Goal: Transaction & Acquisition: Book appointment/travel/reservation

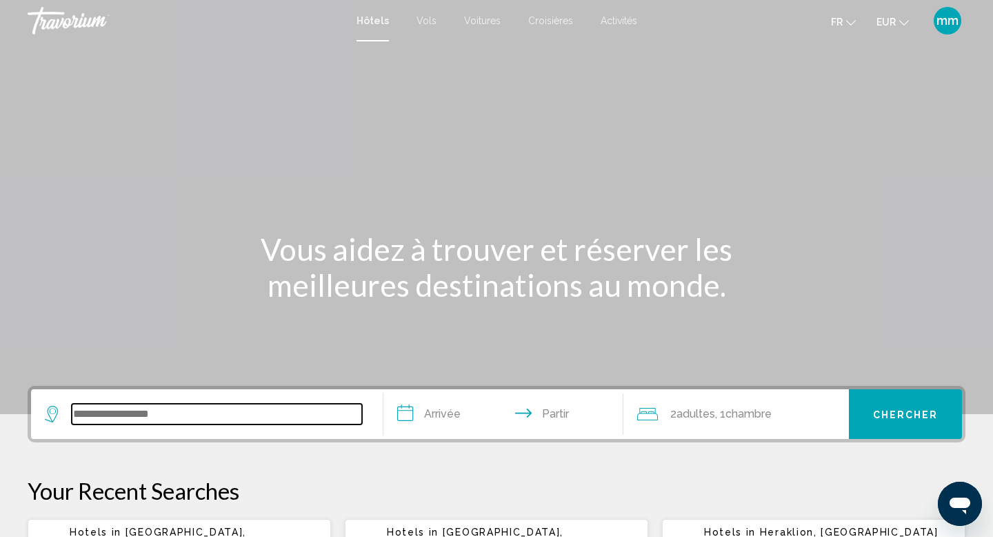
click at [134, 419] on input "Widget de recherche" at bounding box center [217, 414] width 290 height 21
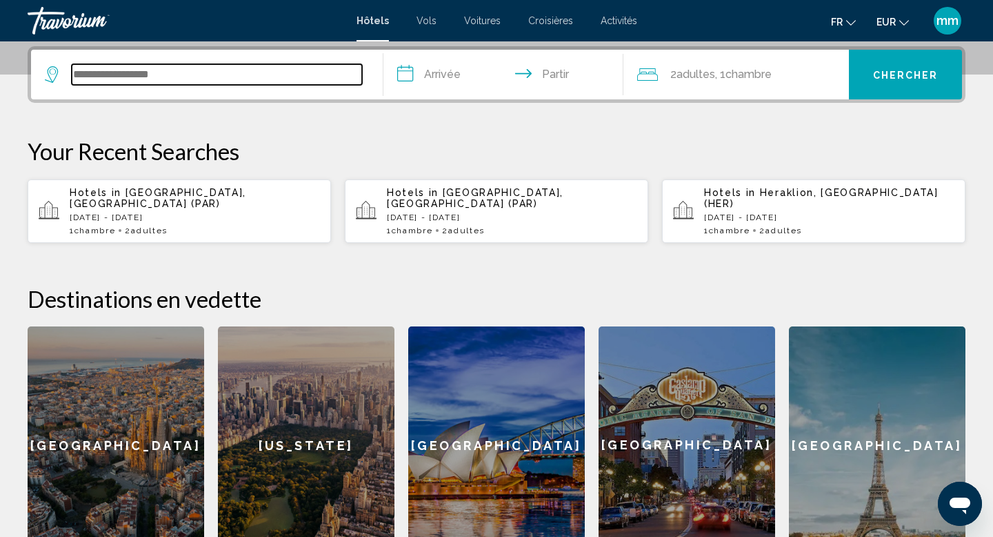
scroll to position [341, 0]
